Goal: Task Accomplishment & Management: Complete application form

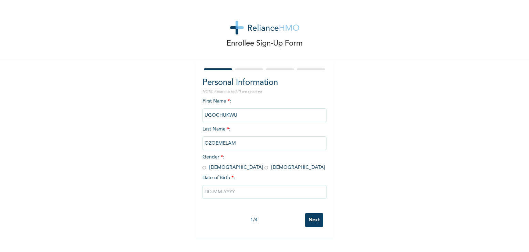
drag, startPoint x: 201, startPoint y: 168, endPoint x: 206, endPoint y: 169, distance: 5.3
click at [203, 167] on input "radio" at bounding box center [204, 167] width 3 height 7
radio input "true"
click at [225, 191] on input "text" at bounding box center [265, 192] width 124 height 14
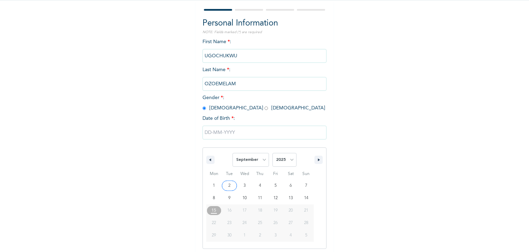
scroll to position [62, 0]
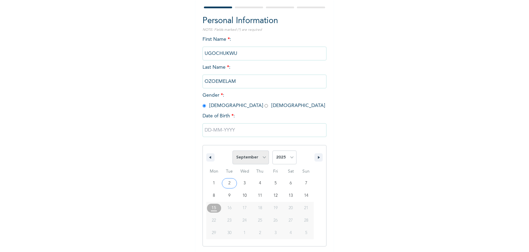
click at [247, 155] on select "January February March April May June July August September October November De…" at bounding box center [251, 157] width 37 height 14
select select "5"
click at [233, 150] on select "January February March April May June July August September October November De…" at bounding box center [251, 157] width 37 height 14
click at [286, 156] on select "2025 2024 2023 2022 2021 2020 2019 2018 2017 2016 2015 2014 2013 2012 2011 2010…" at bounding box center [285, 157] width 24 height 14
select select "1998"
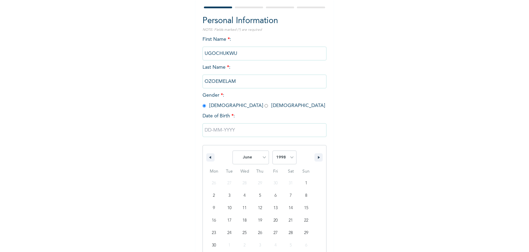
click at [273, 150] on select "2025 2024 2023 2022 2021 2020 2019 2018 2017 2016 2015 2014 2013 2012 2011 2010…" at bounding box center [285, 157] width 24 height 14
type input "[DATE]"
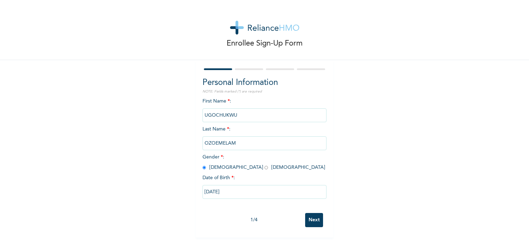
scroll to position [0, 0]
click at [313, 224] on input "Next" at bounding box center [314, 220] width 18 height 14
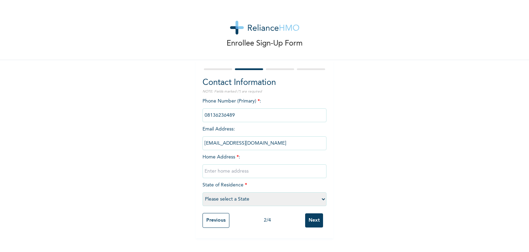
click at [234, 172] on input "text" at bounding box center [265, 171] width 124 height 14
type input "12, [PERSON_NAME]"
click at [223, 200] on select "Please select a State [PERSON_NAME] (FCT) [PERSON_NAME] Ibom [GEOGRAPHIC_DATA] …" at bounding box center [265, 199] width 124 height 14
select select "25"
click at [203, 192] on select "Please select a State [PERSON_NAME] (FCT) [PERSON_NAME] Ibom [GEOGRAPHIC_DATA] …" at bounding box center [265, 199] width 124 height 14
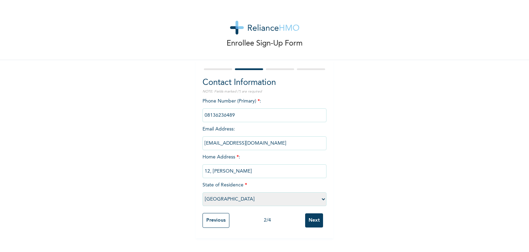
click at [313, 224] on input "Next" at bounding box center [314, 220] width 18 height 14
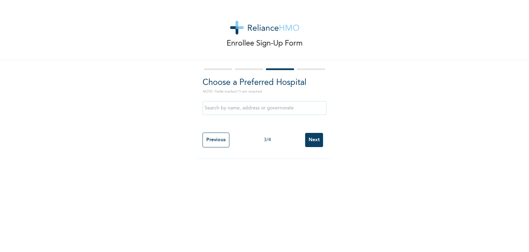
click at [236, 113] on input "text" at bounding box center [265, 108] width 124 height 14
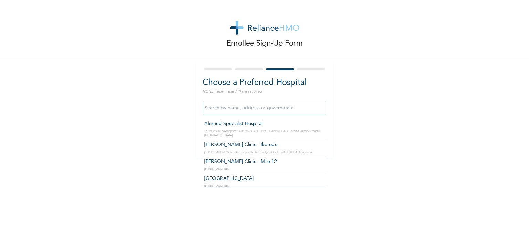
type input "Afrimed Specialist Hospital"
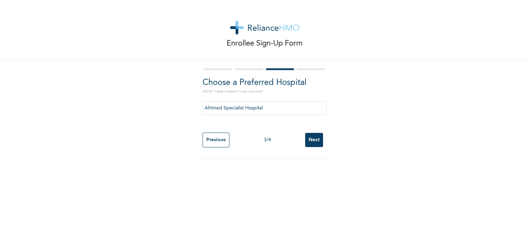
click at [317, 138] on input "Next" at bounding box center [314, 140] width 18 height 14
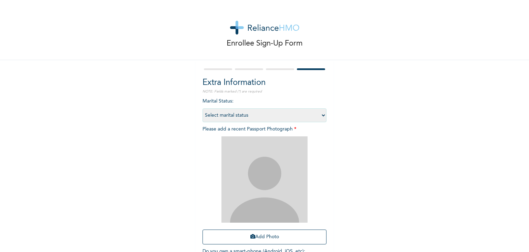
click at [241, 116] on select "Select marital status [DEMOGRAPHIC_DATA] Married [DEMOGRAPHIC_DATA] Widow/[DEMO…" at bounding box center [265, 115] width 124 height 14
select select "1"
click at [203, 108] on select "Select marital status [DEMOGRAPHIC_DATA] Married [DEMOGRAPHIC_DATA] Widow/[DEMO…" at bounding box center [265, 115] width 124 height 14
click at [260, 241] on button "Add Photo" at bounding box center [265, 236] width 124 height 15
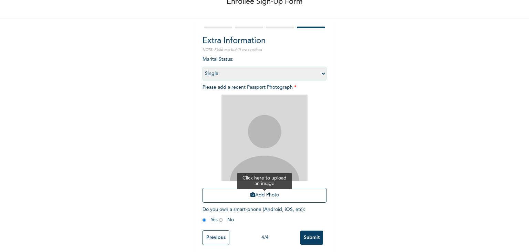
scroll to position [50, 0]
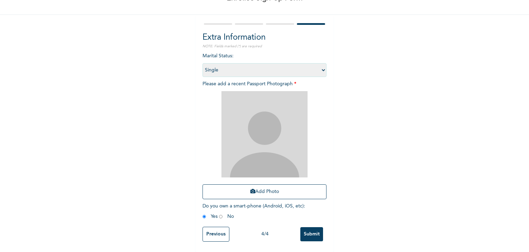
click at [304, 233] on input "Submit" at bounding box center [311, 234] width 23 height 14
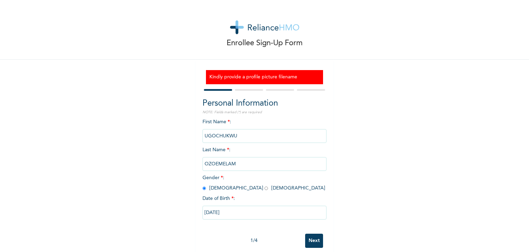
scroll to position [0, 0]
click at [311, 239] on input "Next" at bounding box center [314, 241] width 18 height 14
select select "25"
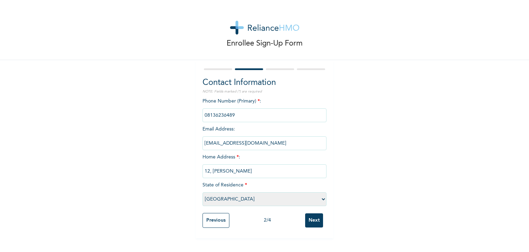
click at [311, 216] on input "Next" at bounding box center [314, 220] width 18 height 14
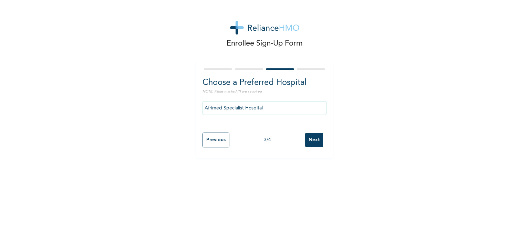
click at [313, 148] on div "Previous 3 / 4 Next" at bounding box center [265, 140] width 124 height 22
click at [311, 141] on input "Next" at bounding box center [314, 140] width 18 height 14
select select "1"
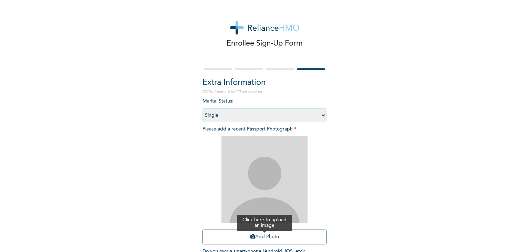
click at [254, 238] on button "Add Photo" at bounding box center [265, 236] width 124 height 15
click at [259, 238] on button "Add Photo" at bounding box center [265, 236] width 124 height 15
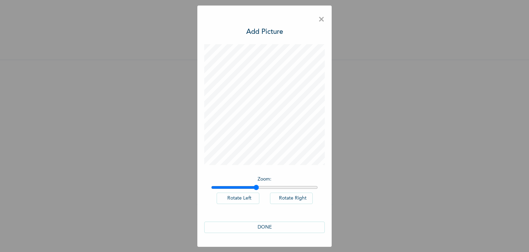
drag, startPoint x: 214, startPoint y: 186, endPoint x: 257, endPoint y: 191, distance: 42.9
type input "1.42"
click at [257, 190] on input "range" at bounding box center [264, 187] width 107 height 6
click at [275, 228] on button "DONE" at bounding box center [264, 226] width 121 height 11
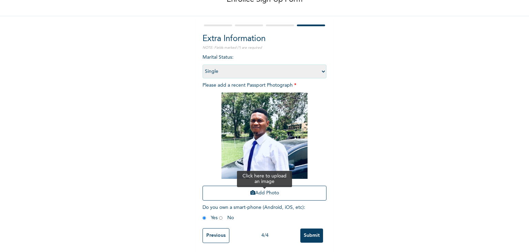
scroll to position [50, 0]
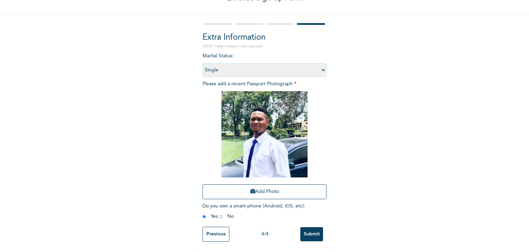
click at [305, 228] on input "Submit" at bounding box center [311, 234] width 23 height 14
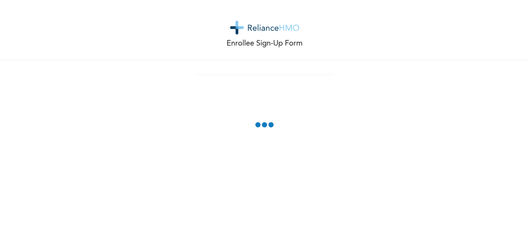
scroll to position [0, 0]
